Goal: Communication & Community: Connect with others

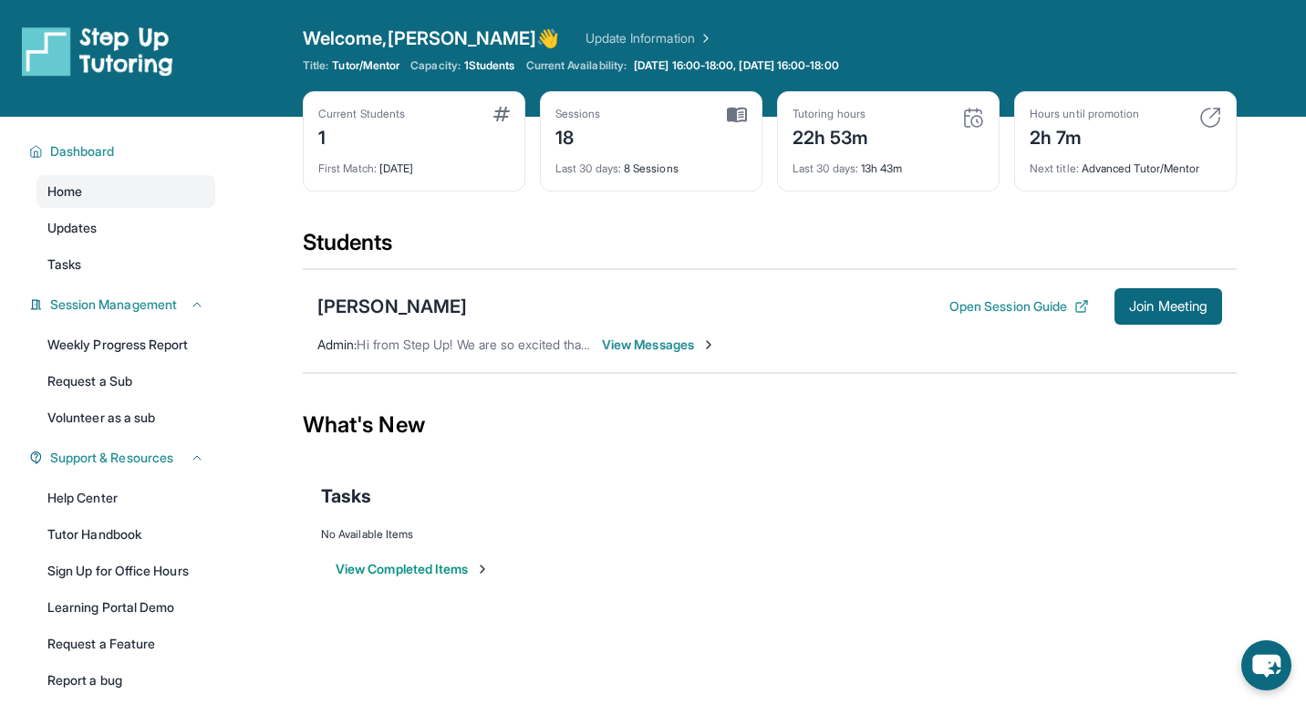
click at [523, 337] on span "Hi from Step Up! We are so excited that you are matched with one another. Pleas…" at bounding box center [1082, 345] width 1451 height 16
click at [637, 344] on span "View Messages" at bounding box center [659, 345] width 114 height 18
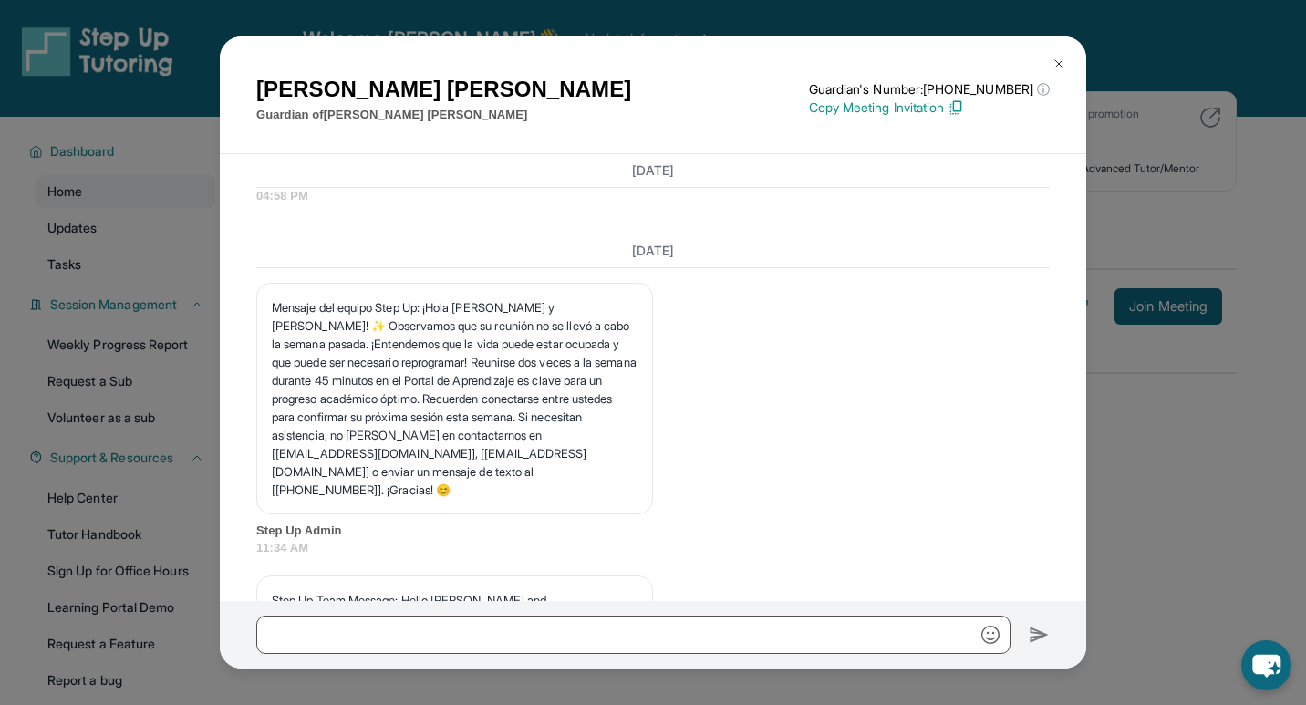
scroll to position [6413, 0]
